Goal: Task Accomplishment & Management: Manage account settings

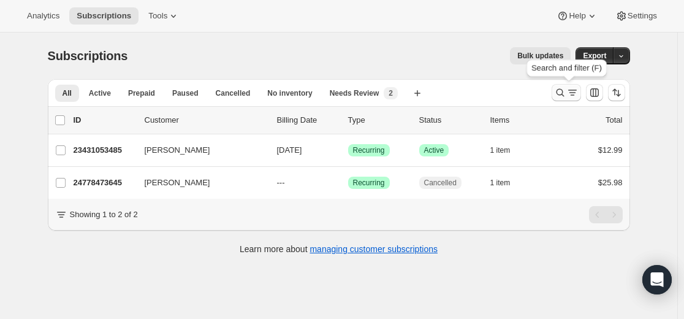
click at [562, 87] on icon "Search and filter results" at bounding box center [560, 92] width 12 height 12
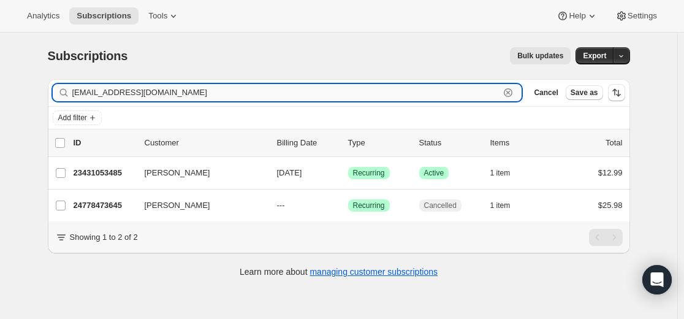
click at [355, 93] on input "[EMAIL_ADDRESS][DOMAIN_NAME]" at bounding box center [286, 92] width 428 height 17
paste input "[EMAIL_ADDRESS][DOMAIN_NAME]"
type input "[EMAIL_ADDRESS][DOMAIN_NAME]"
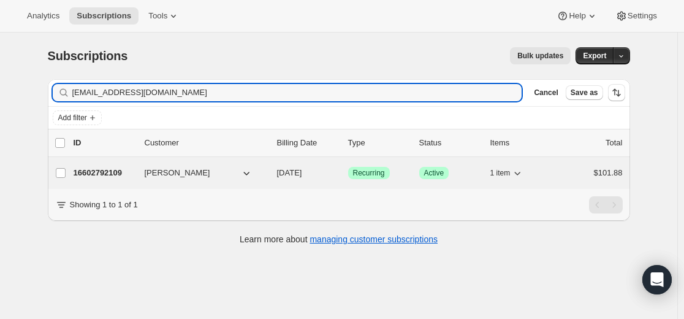
click at [113, 171] on p "16602792109" at bounding box center [104, 173] width 61 height 12
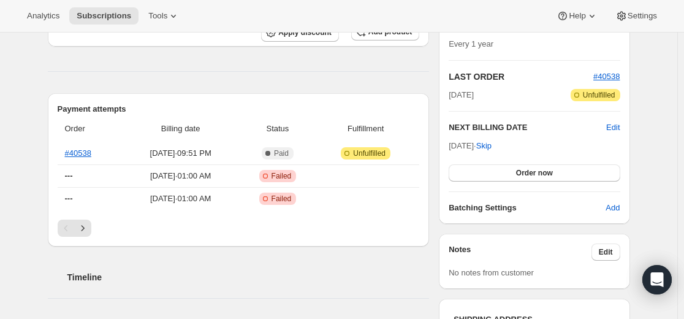
scroll to position [245, 0]
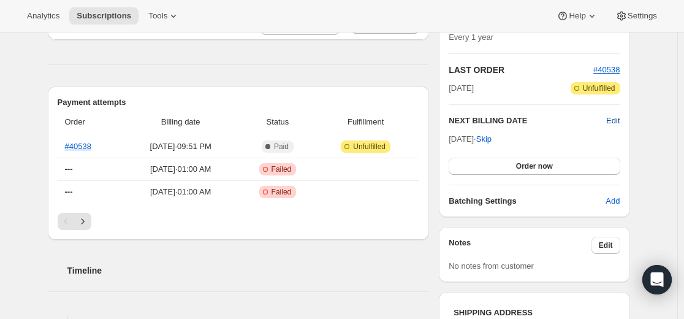
click at [619, 116] on span "Edit" at bounding box center [612, 121] width 13 height 12
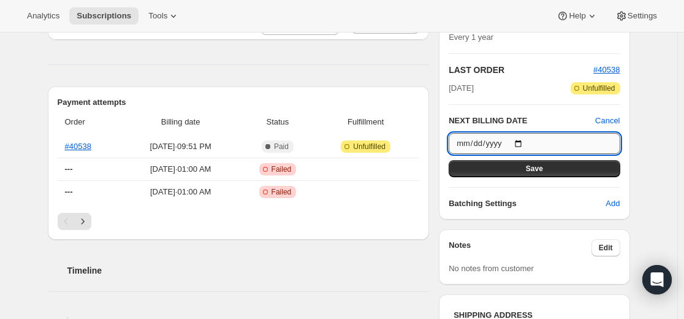
click at [526, 142] on input "2026-08-18" at bounding box center [534, 143] width 171 height 21
type input "2026-08-17"
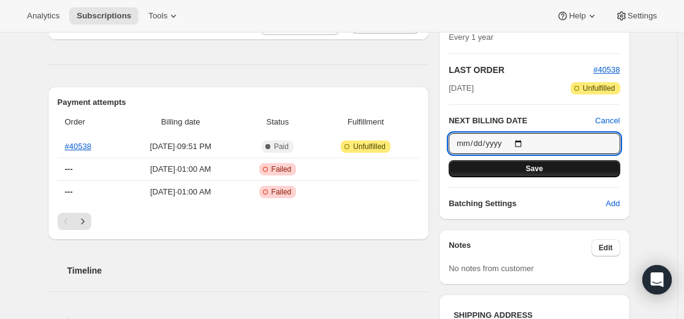
click at [554, 169] on button "Save" at bounding box center [534, 168] width 171 height 17
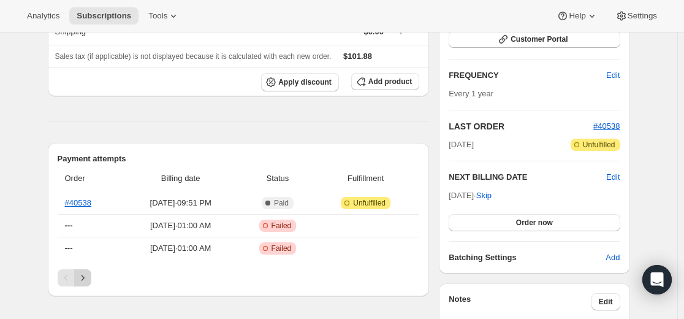
click at [88, 276] on icon "Next" at bounding box center [83, 277] width 12 height 12
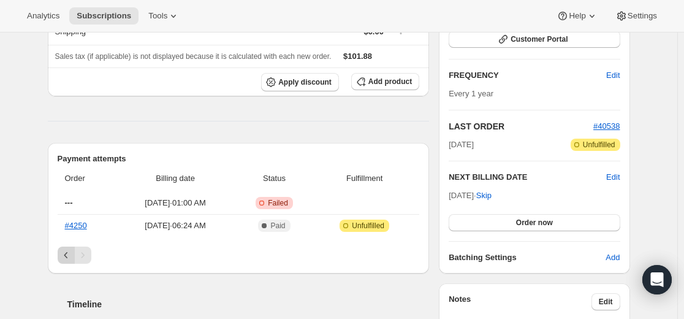
click at [68, 257] on icon "Previous" at bounding box center [66, 255] width 12 height 12
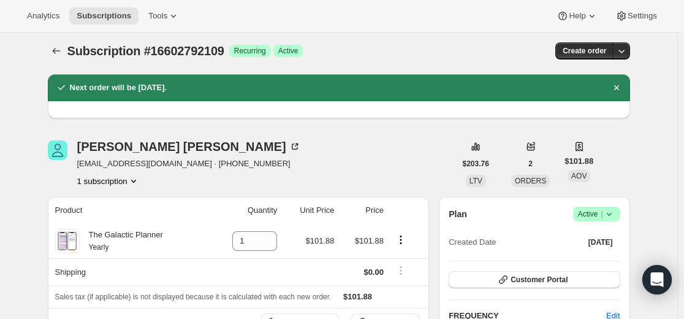
scroll to position [0, 0]
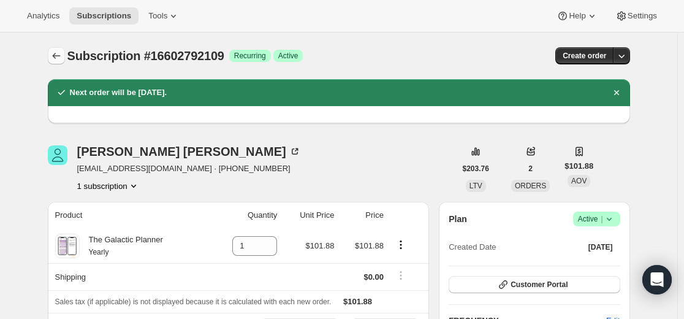
click at [59, 55] on icon "Subscriptions" at bounding box center [56, 56] width 12 height 12
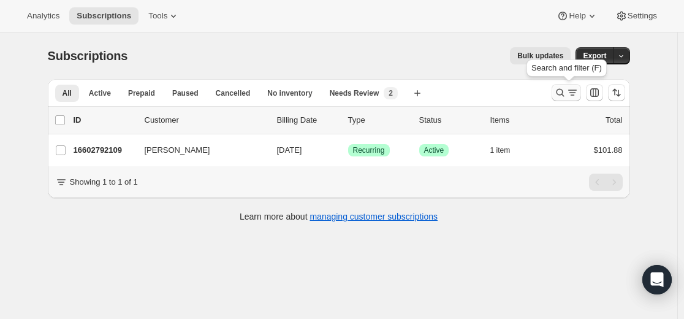
click at [569, 91] on icon "Search and filter results" at bounding box center [572, 92] width 12 height 12
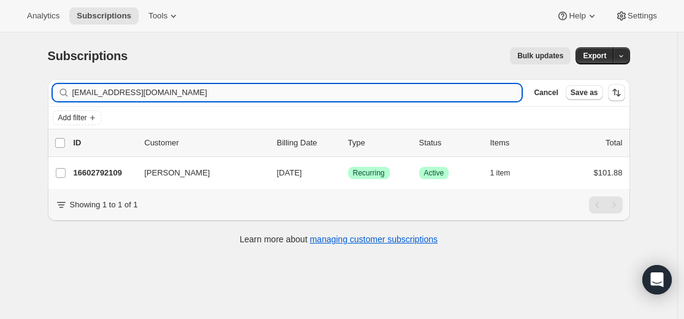
click at [350, 88] on input "connollycm@comcast.net" at bounding box center [297, 92] width 450 height 17
type input "suzshann11@gmail.com"
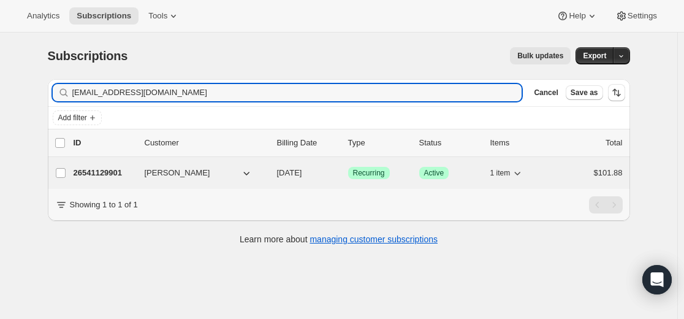
click at [104, 172] on p "26541129901" at bounding box center [104, 173] width 61 height 12
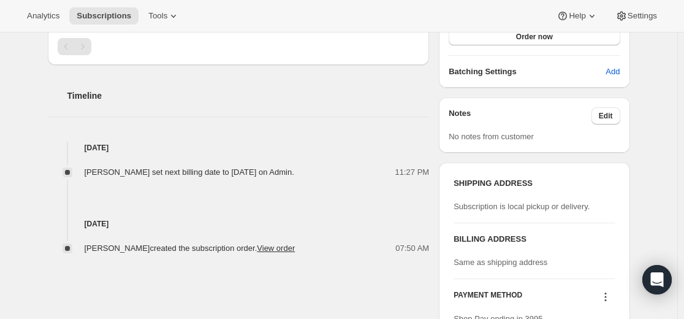
scroll to position [453, 0]
